Goal: Task Accomplishment & Management: Use online tool/utility

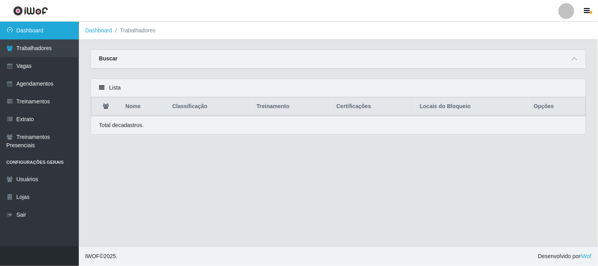
click at [58, 32] on link "Dashboard" at bounding box center [39, 31] width 79 height 18
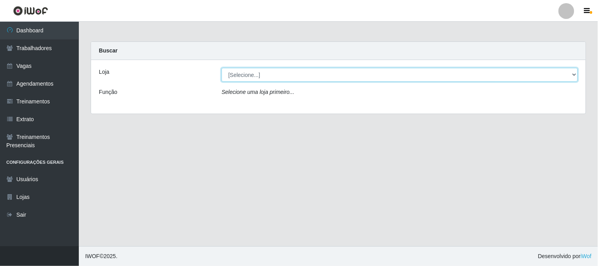
click at [234, 76] on select "[Selecione...] Sapore D'italia" at bounding box center [400, 75] width 357 height 14
select select "266"
click at [222, 68] on select "[Selecione...] Sapore D'italia" at bounding box center [400, 75] width 357 height 14
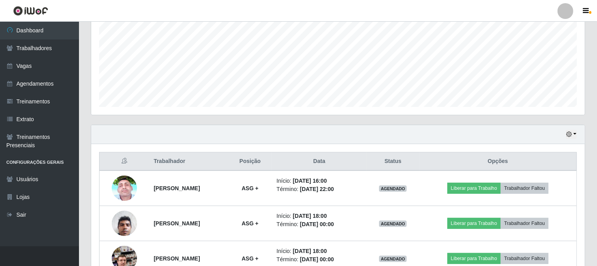
scroll to position [223, 0]
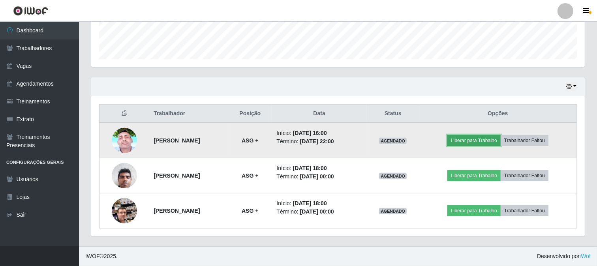
click at [460, 139] on button "Liberar para Trabalho" at bounding box center [473, 140] width 53 height 11
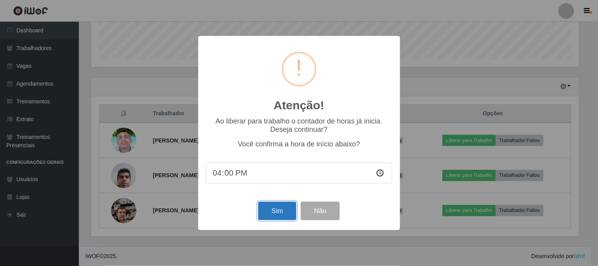
click at [280, 208] on button "Sim" at bounding box center [277, 211] width 38 height 19
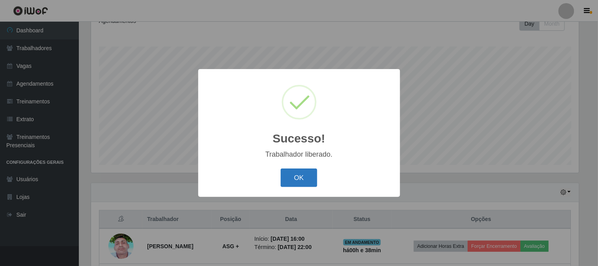
click at [309, 178] on button "OK" at bounding box center [299, 177] width 37 height 19
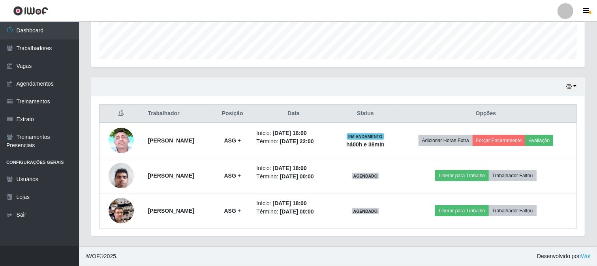
scroll to position [179, 0]
